Goal: Find specific page/section

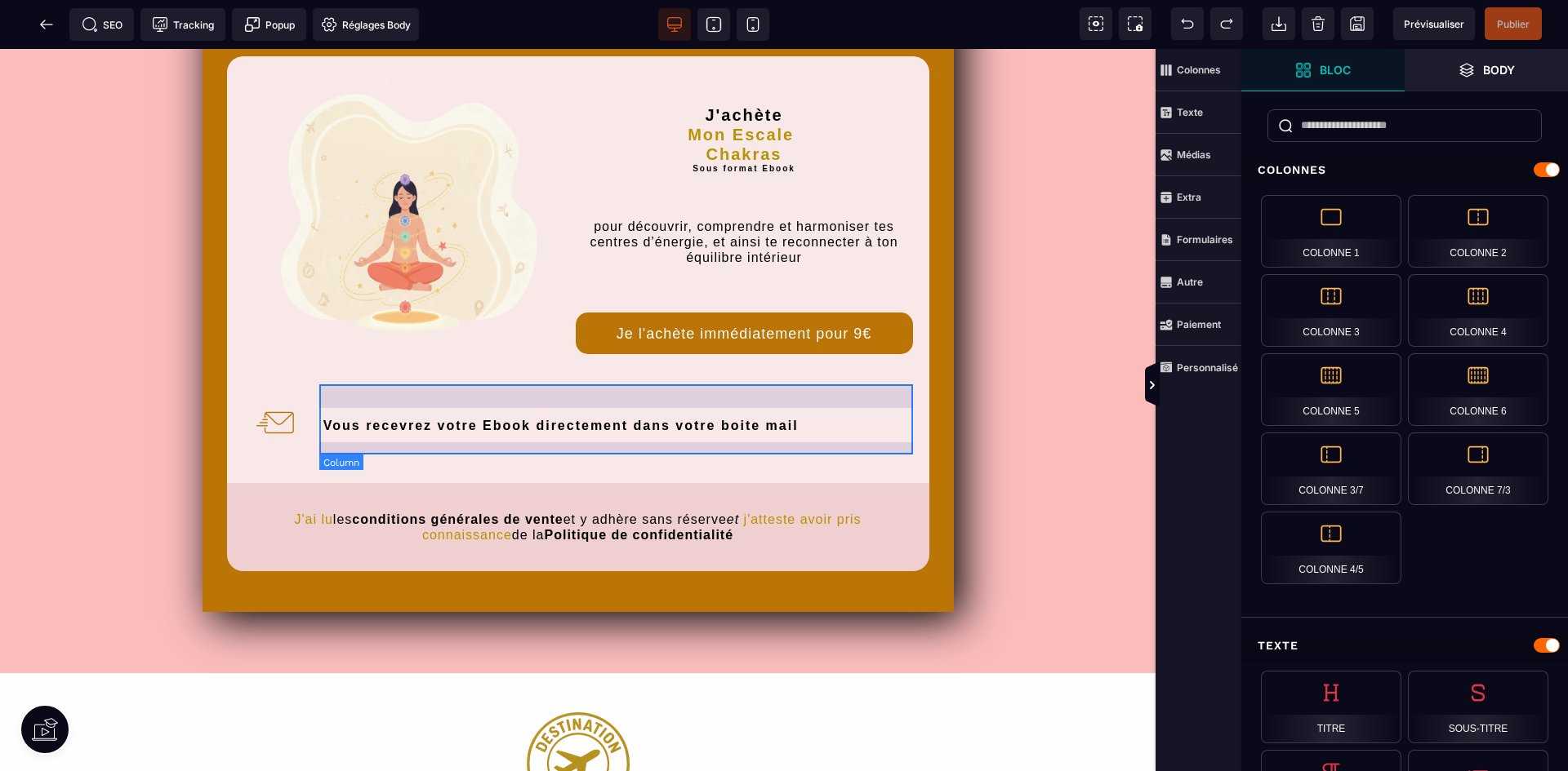
scroll to position [164, 0]
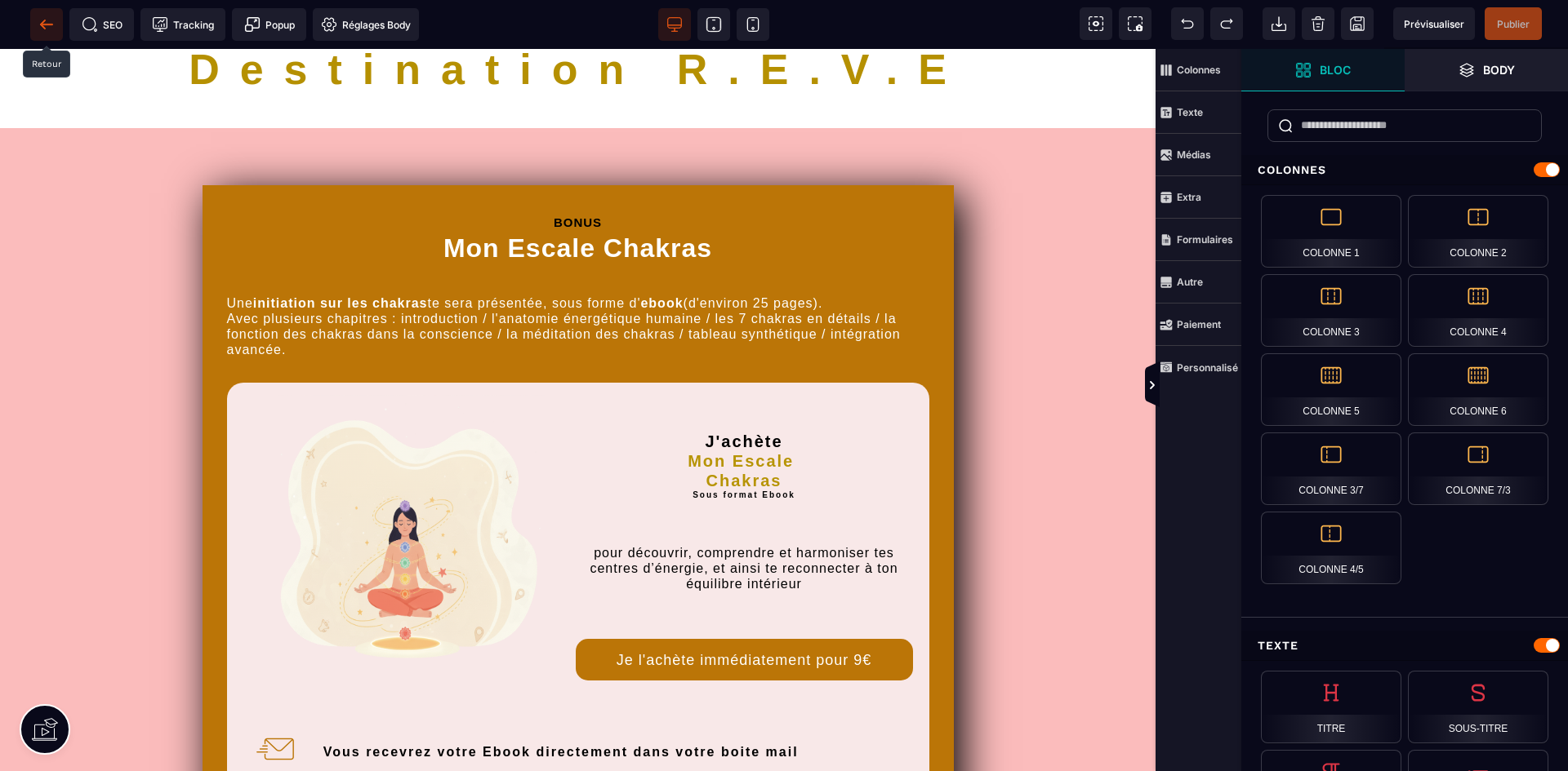
click at [44, 20] on icon at bounding box center [46, 25] width 16 height 16
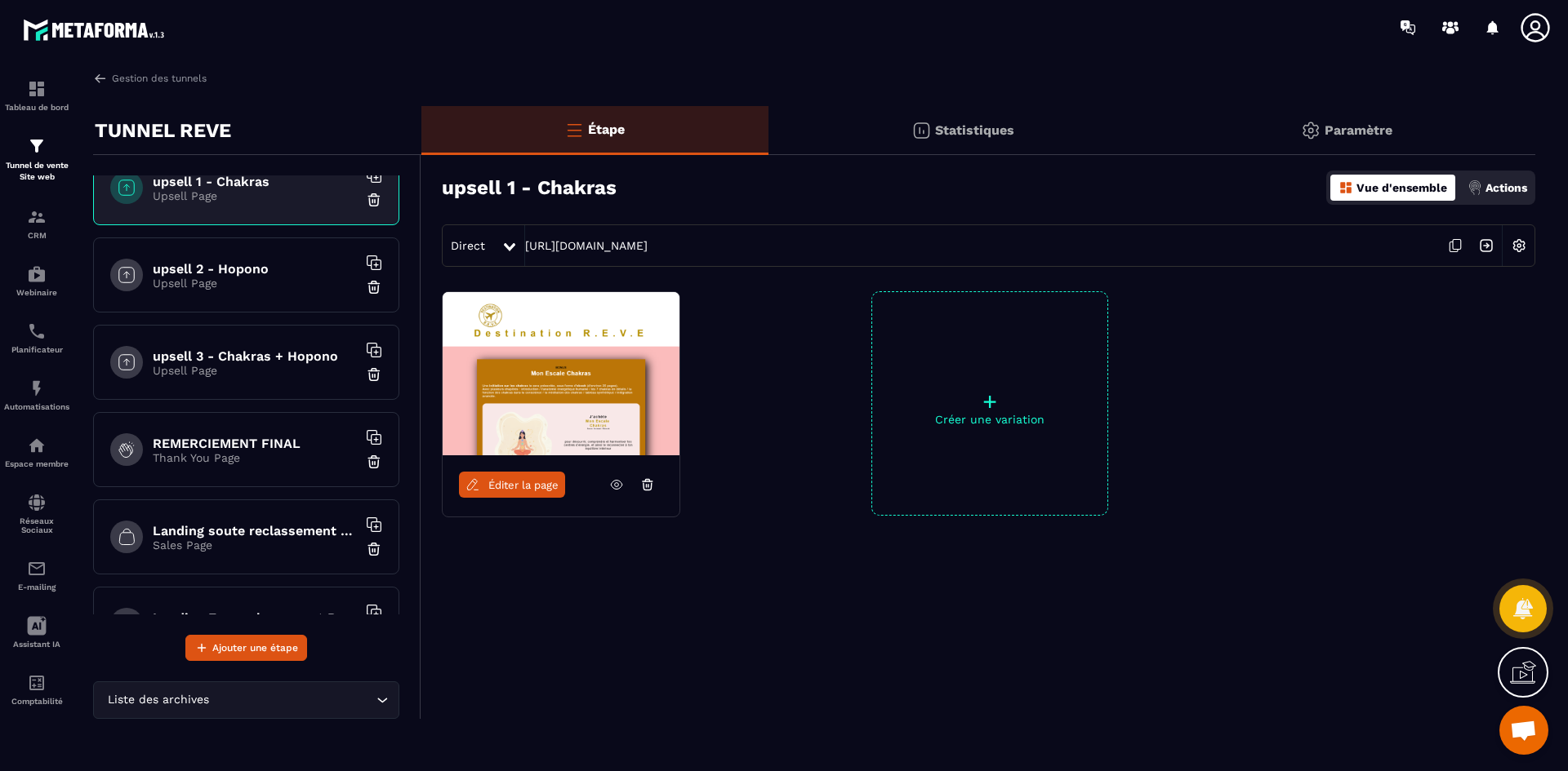
scroll to position [816, 0]
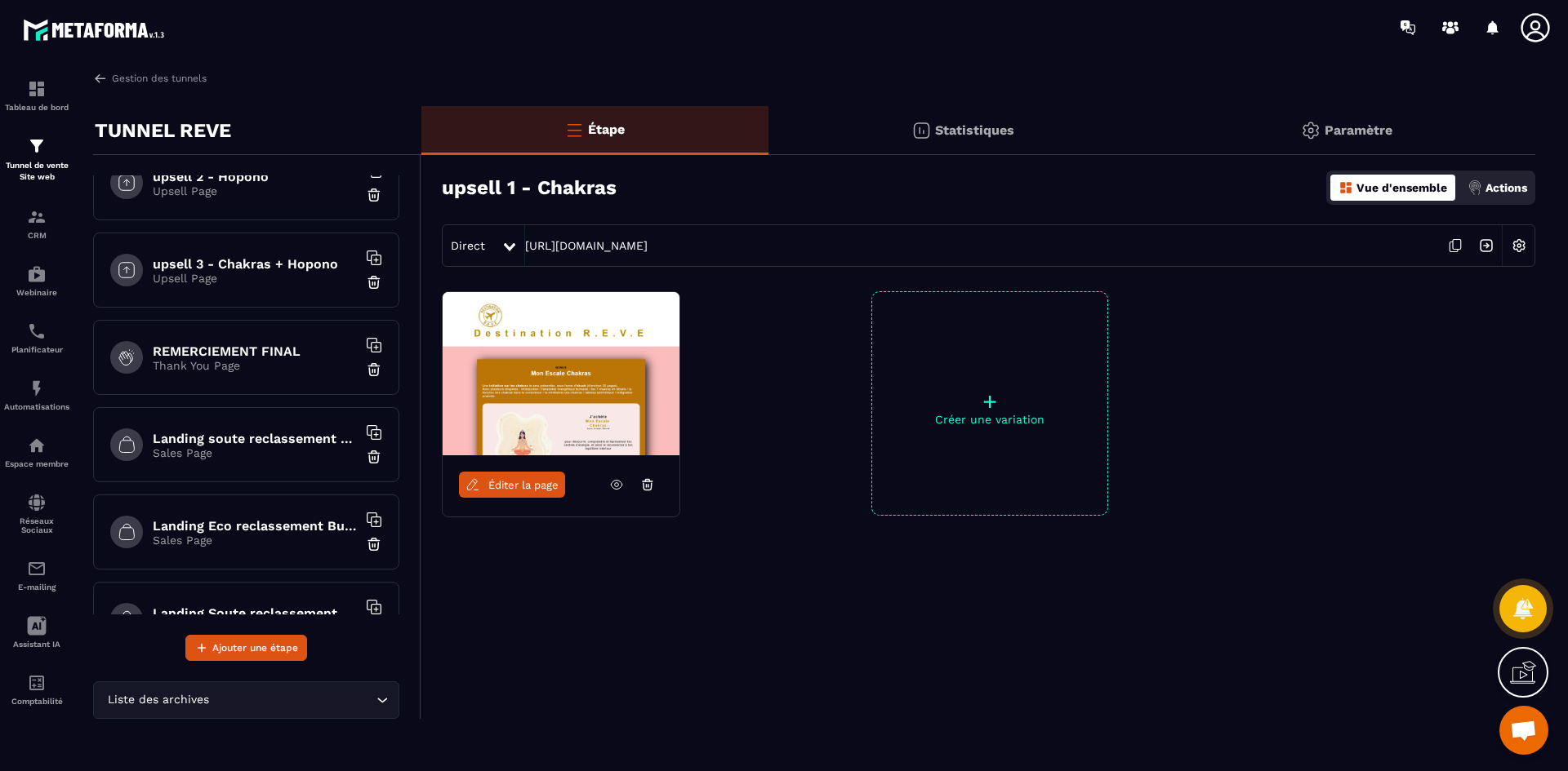
click at [282, 355] on h6 "REMERCIEMENT FINAL" at bounding box center [255, 351] width 204 height 15
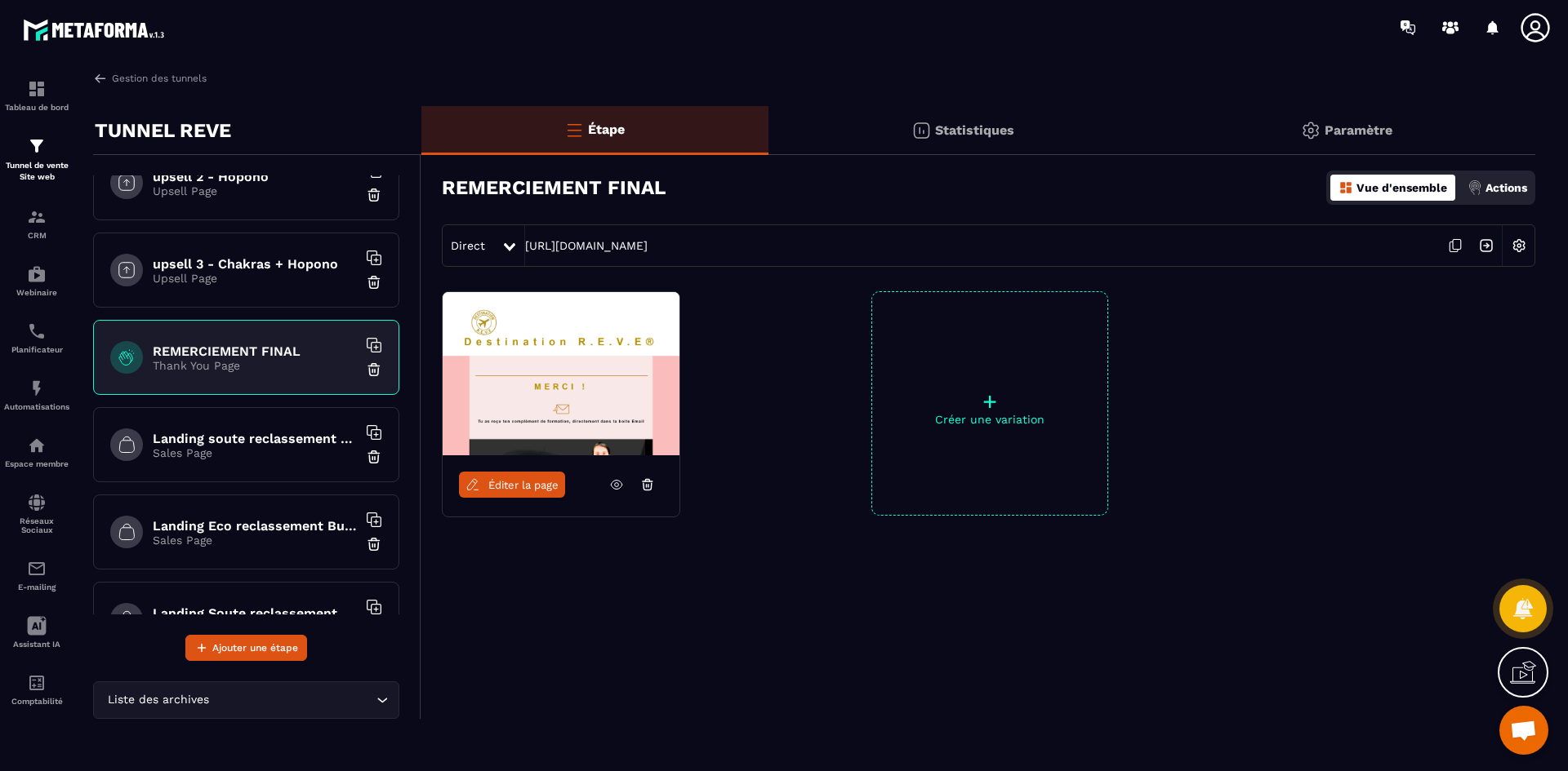
click at [505, 490] on span "Éditer la page" at bounding box center [523, 485] width 70 height 12
